Goal: Download file/media

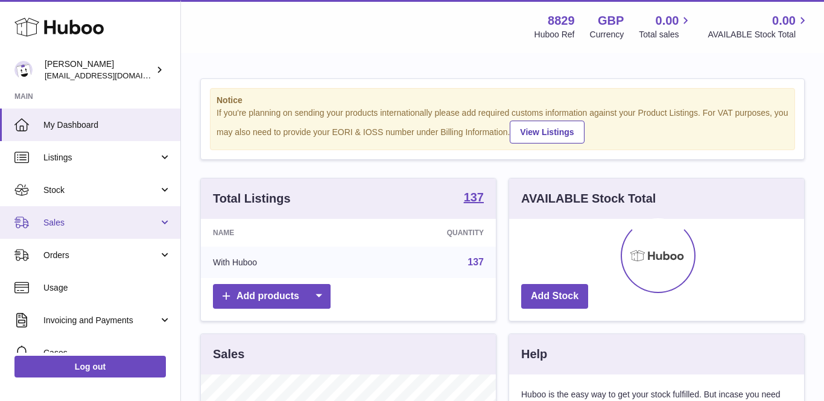
scroll to position [188, 295]
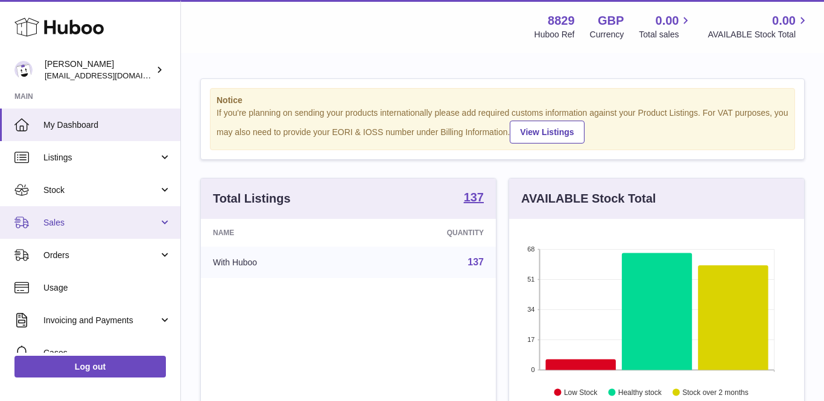
click at [55, 219] on span "Sales" at bounding box center [100, 222] width 115 height 11
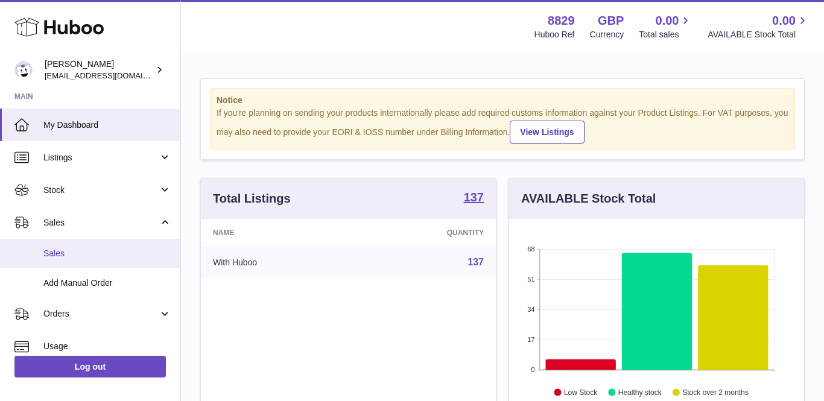
click at [54, 250] on span "Sales" at bounding box center [107, 253] width 128 height 11
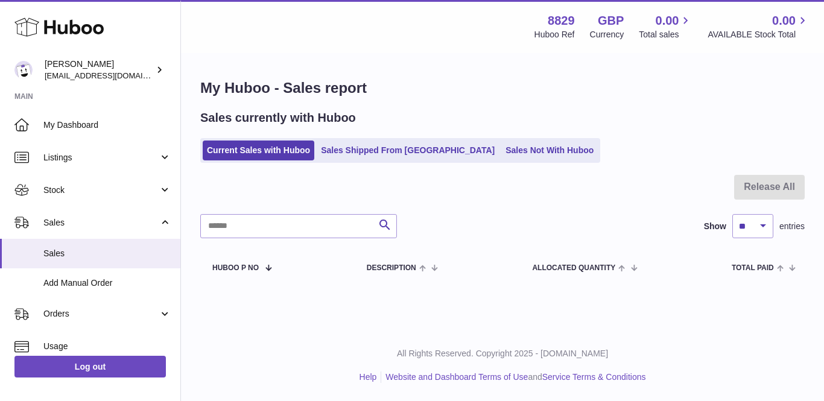
click at [64, 190] on span "Stock" at bounding box center [100, 189] width 115 height 11
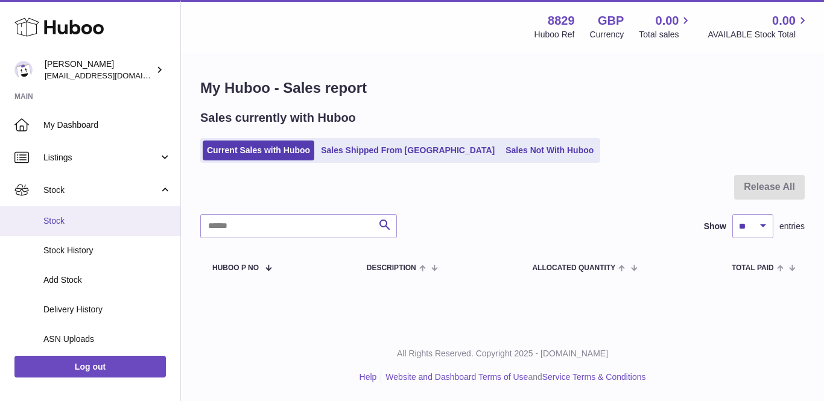
click at [60, 230] on link "Stock" at bounding box center [90, 221] width 180 height 30
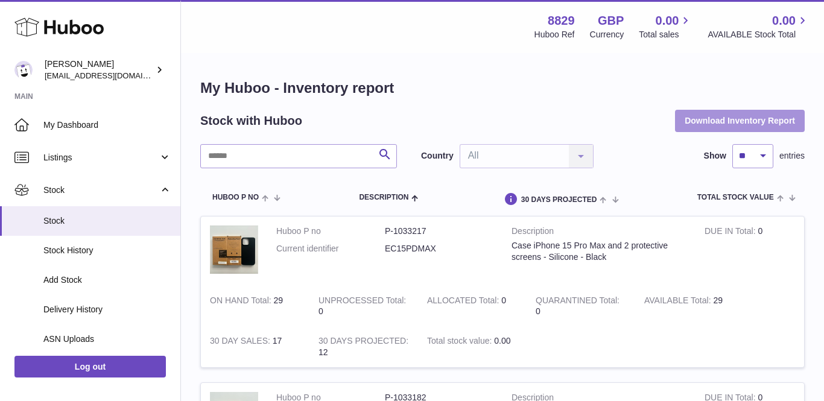
click at [737, 118] on button "Download Inventory Report" at bounding box center [740, 121] width 130 height 22
